Goal: Find specific page/section: Find specific page/section

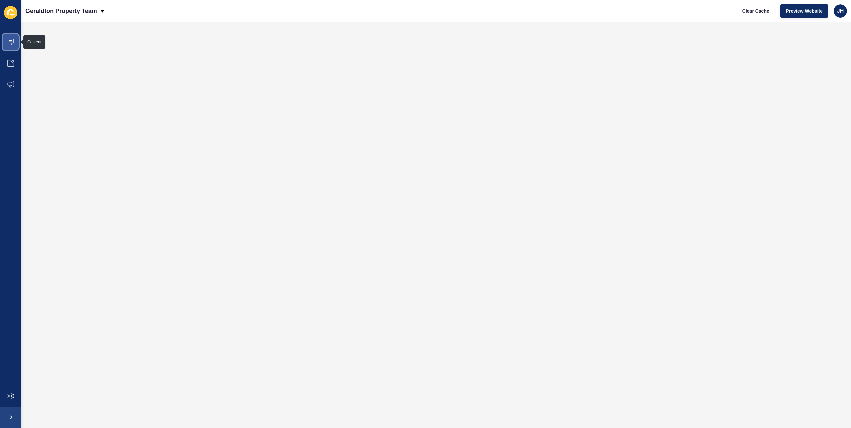
click at [13, 42] on icon at bounding box center [11, 42] width 6 height 7
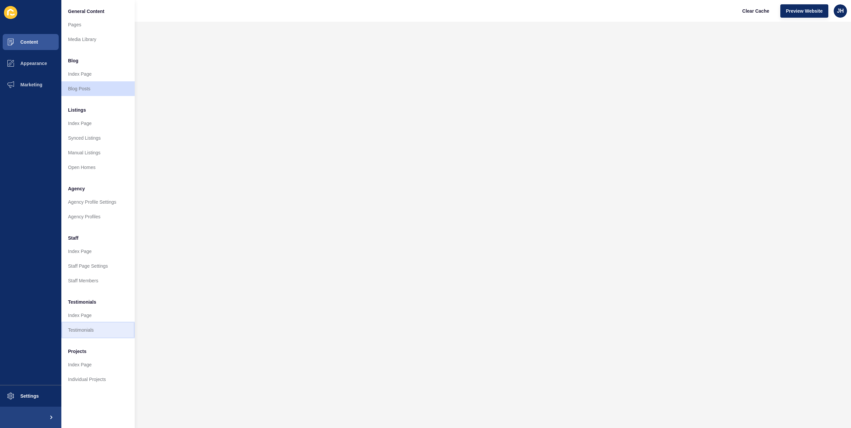
click at [103, 326] on link "Testimonials" at bounding box center [97, 330] width 73 height 15
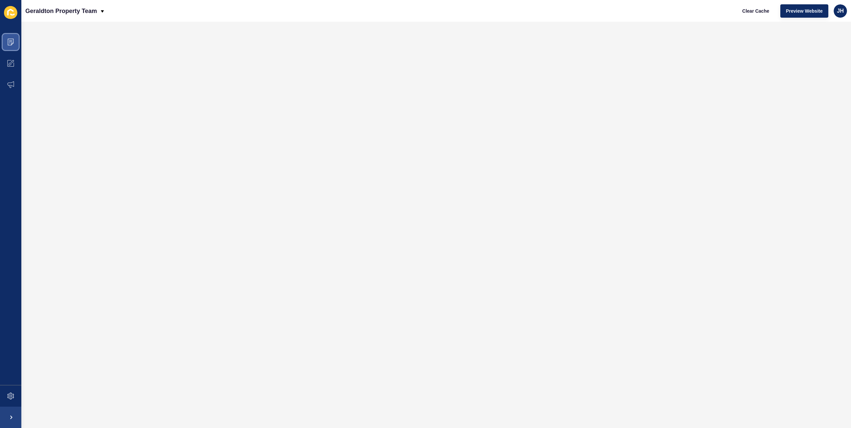
click at [14, 42] on icon at bounding box center [10, 42] width 7 height 7
